Goal: Transaction & Acquisition: Purchase product/service

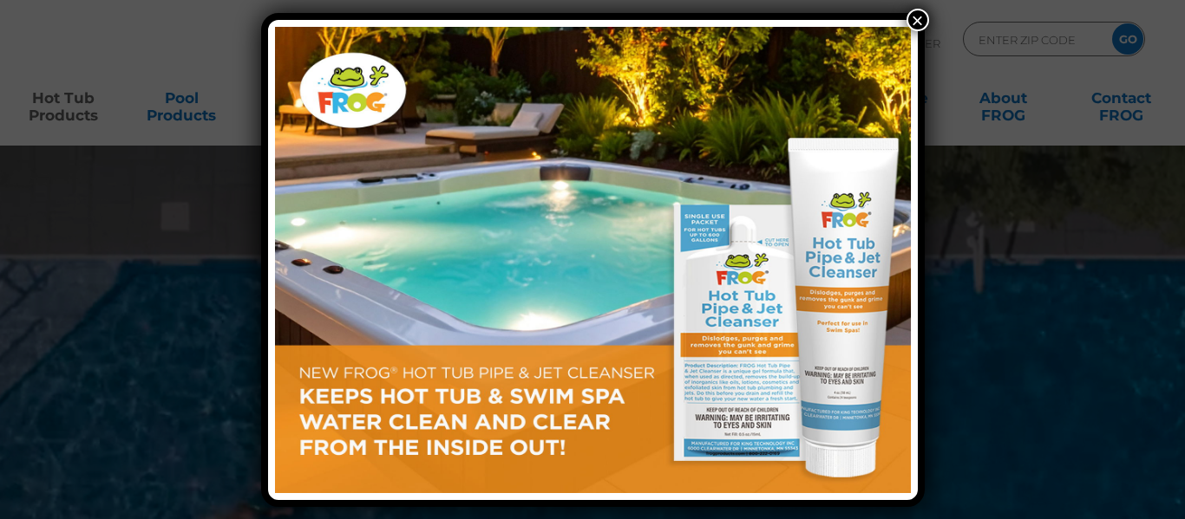
click at [912, 24] on button "×" at bounding box center [917, 20] width 23 height 23
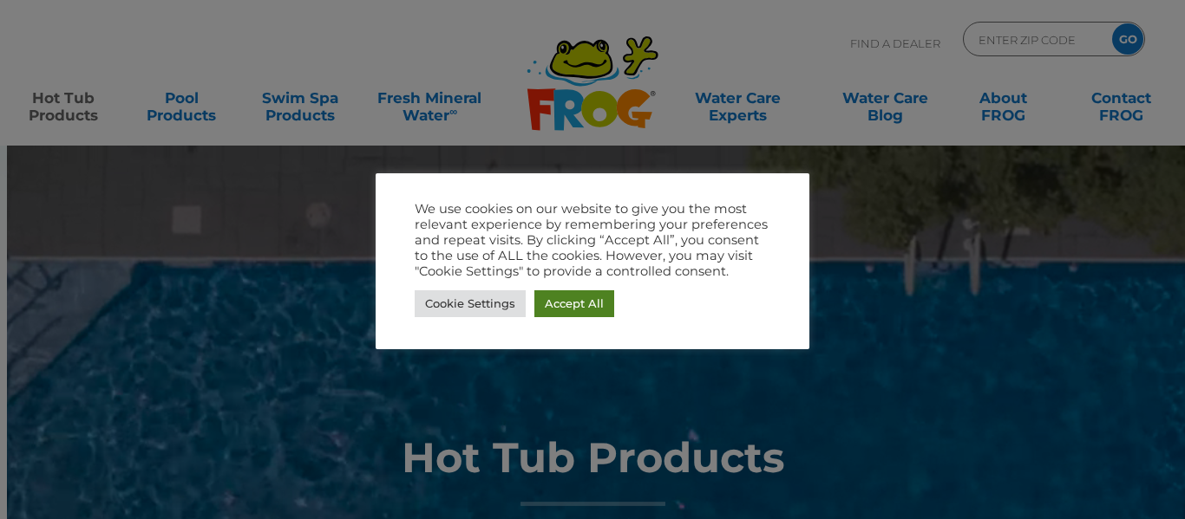
click at [595, 301] on link "Accept All" at bounding box center [574, 304] width 80 height 27
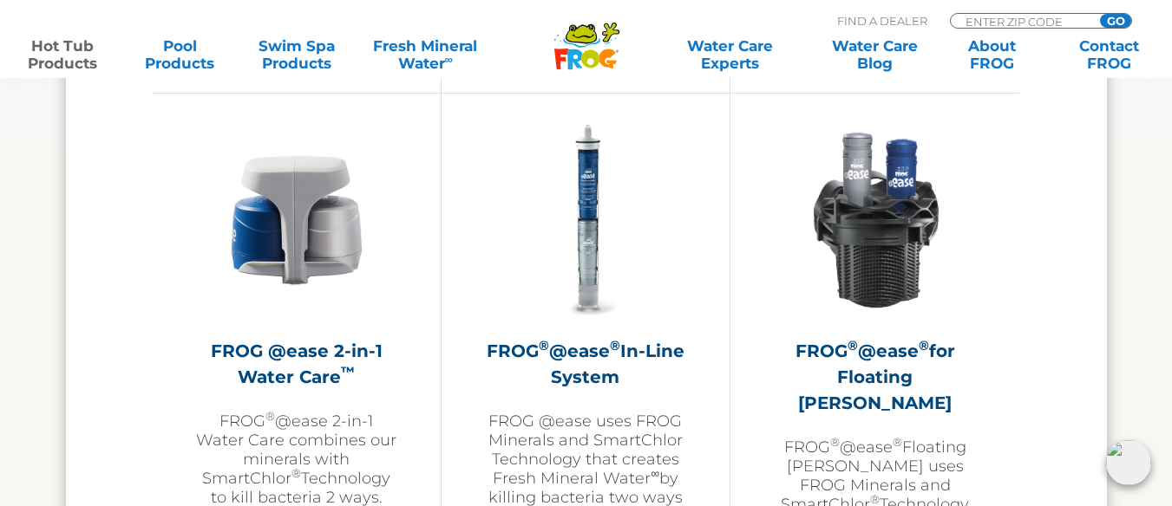
scroll to position [2475, 0]
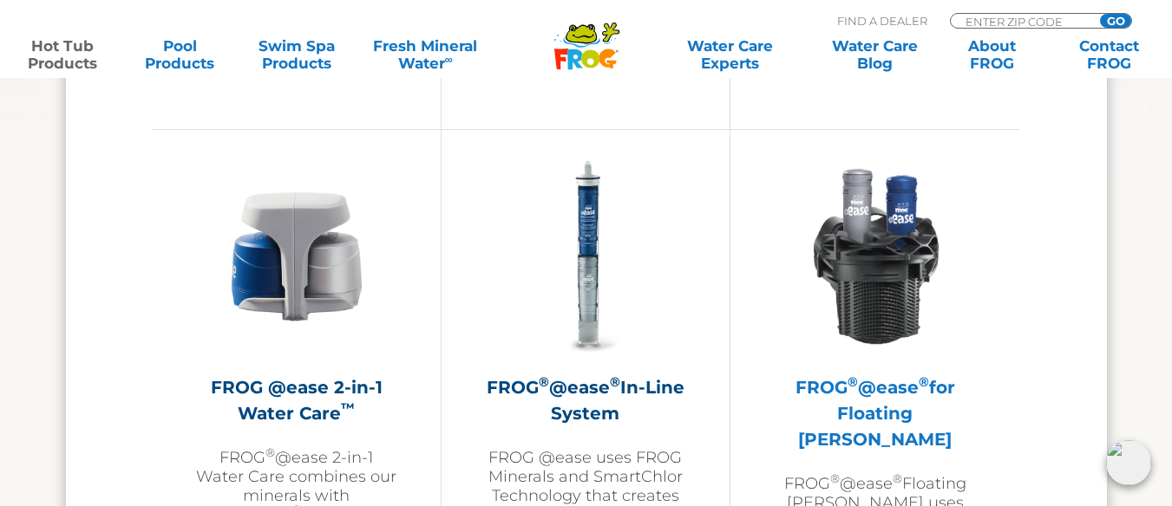
click at [883, 276] on img at bounding box center [874, 256] width 201 height 201
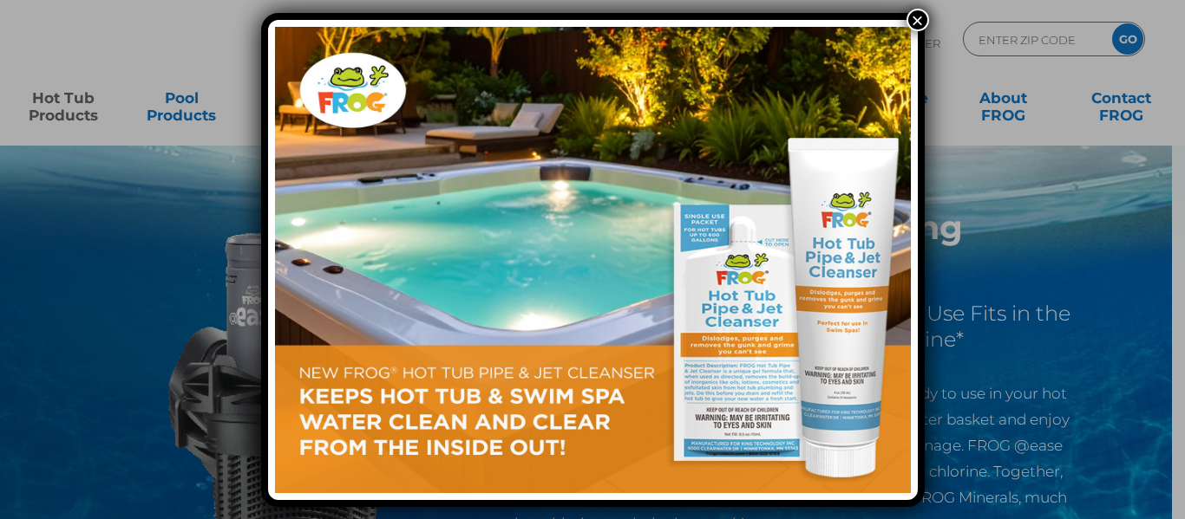
click at [919, 16] on button "×" at bounding box center [917, 20] width 23 height 23
